Goal: Use online tool/utility: Use online tool/utility

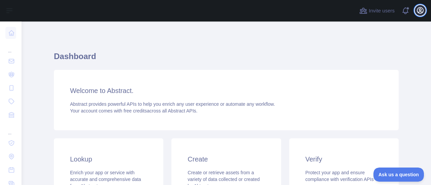
click at [421, 10] on icon "button" at bounding box center [420, 10] width 8 height 8
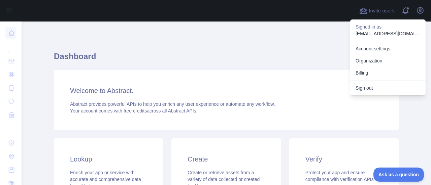
click at [326, 41] on div "Dashboard Welcome to Abstract. Abstract provides powerful APIs to help you enri…" at bounding box center [226, 166] width 345 height 257
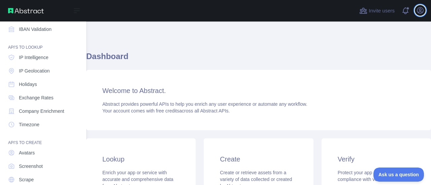
scroll to position [110, 0]
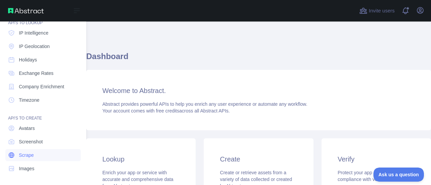
click at [35, 157] on link "Scrape" at bounding box center [42, 155] width 75 height 12
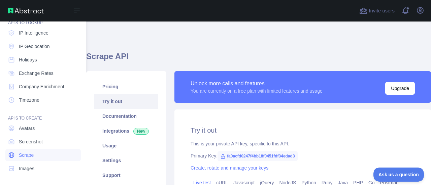
type textarea "**********"
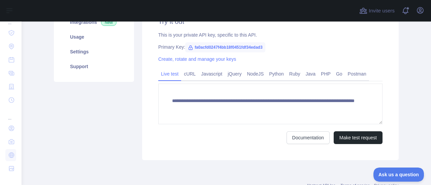
scroll to position [108, 0]
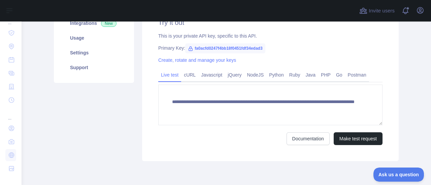
click at [262, 47] on span "fa0acfd0247f4bb18f0451fdf34edad3" at bounding box center [225, 48] width 80 height 10
drag, startPoint x: 259, startPoint y: 47, endPoint x: 190, endPoint y: 47, distance: 68.7
click at [190, 47] on span "fa0acfd0247f4bb18f0451fdf34edad3" at bounding box center [225, 48] width 80 height 10
copy span "fa0acfd0247f4bb18f0451fdf34edad3"
click at [114, 117] on div "Pricing Try it out Documentation Integrations New Usage Settings Support" at bounding box center [94, 62] width 88 height 198
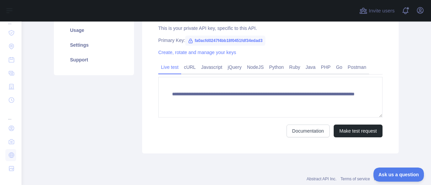
scroll to position [116, 0]
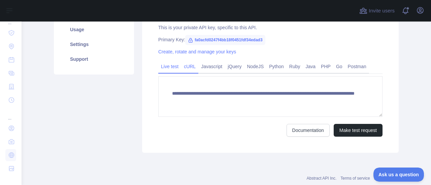
click at [187, 64] on link "cURL" at bounding box center [189, 66] width 17 height 11
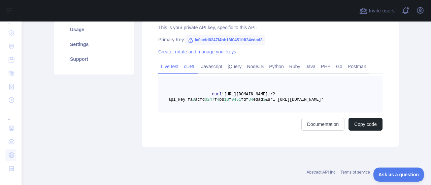
click at [166, 69] on link "Live test" at bounding box center [169, 66] width 23 height 11
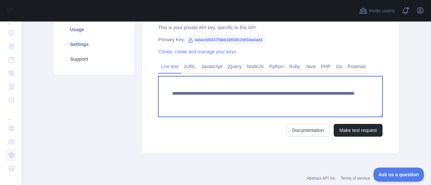
drag, startPoint x: 342, startPoint y: 101, endPoint x: 168, endPoint y: 94, distance: 174.2
click at [168, 94] on textarea "**********" at bounding box center [270, 96] width 224 height 41
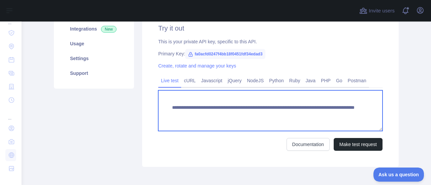
scroll to position [133, 0]
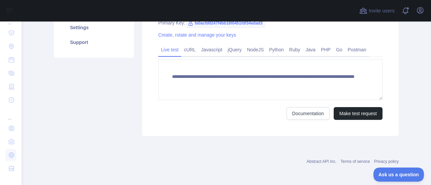
click at [194, 111] on div "Documentation Make test request" at bounding box center [270, 113] width 224 height 13
click at [293, 113] on link "Documentation" at bounding box center [307, 113] width 43 height 13
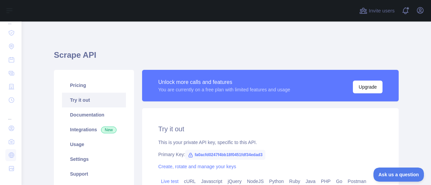
scroll to position [1, 0]
